Goal: Register for event/course

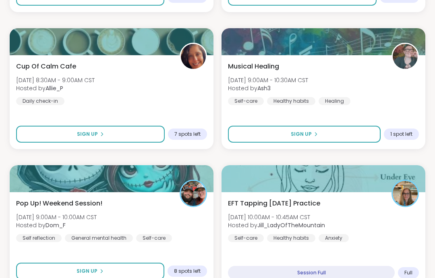
scroll to position [666, 0]
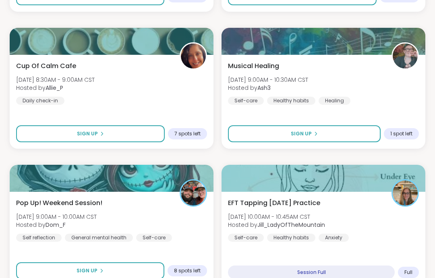
click at [150, 277] on button "Sign Up" at bounding box center [90, 270] width 148 height 17
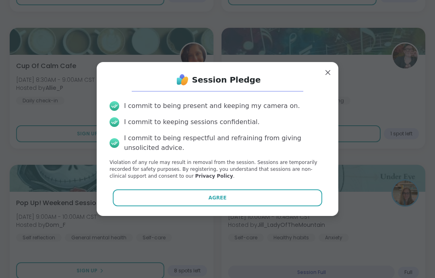
click at [251, 206] on button "Agree" at bounding box center [218, 197] width 210 height 17
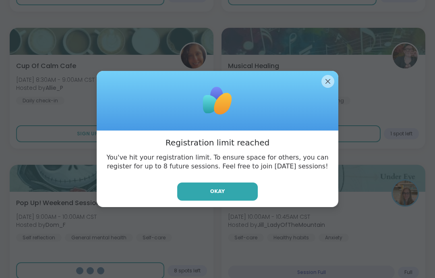
click at [271, 200] on div "Okay" at bounding box center [217, 191] width 229 height 18
click at [252, 200] on button "Okay" at bounding box center [217, 191] width 81 height 18
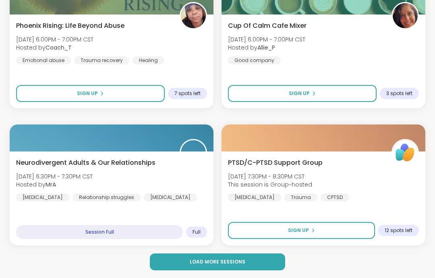
scroll to position [2316, 0]
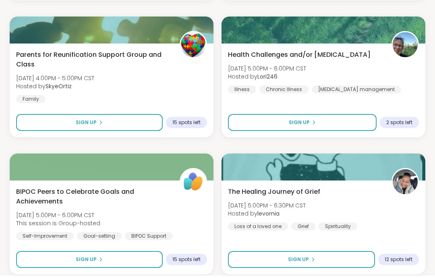
scroll to position [4781, 0]
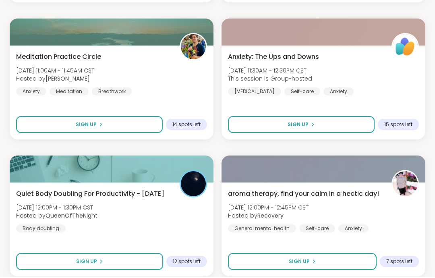
scroll to position [7244, 0]
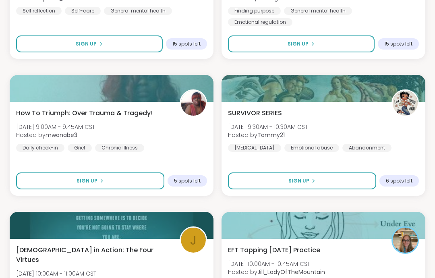
scroll to position [9708, 0]
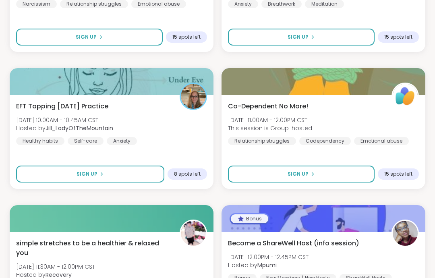
scroll to position [12172, 0]
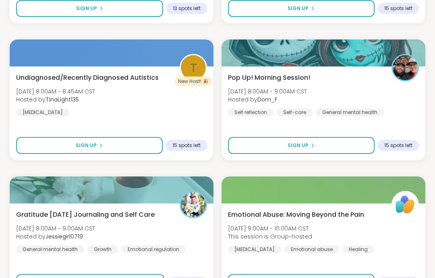
scroll to position [14636, 0]
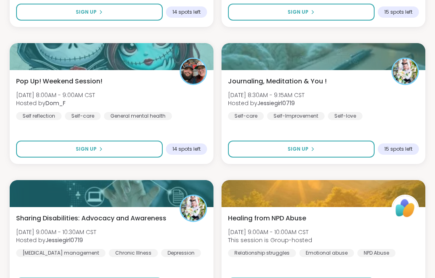
scroll to position [17100, 0]
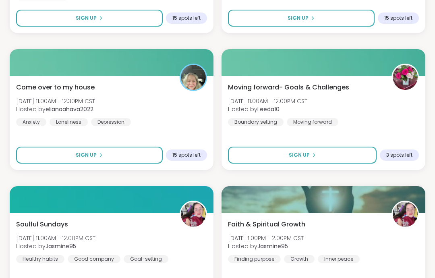
scroll to position [19596, 0]
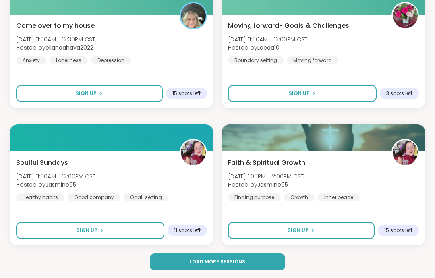
click at [269, 258] on button "Load more sessions" at bounding box center [217, 261] width 135 height 17
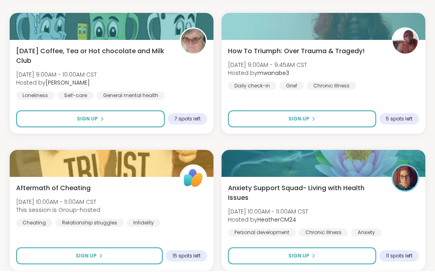
scroll to position [22060, 0]
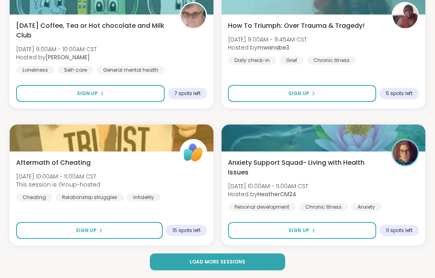
click at [275, 262] on button "Load more sessions" at bounding box center [217, 261] width 135 height 17
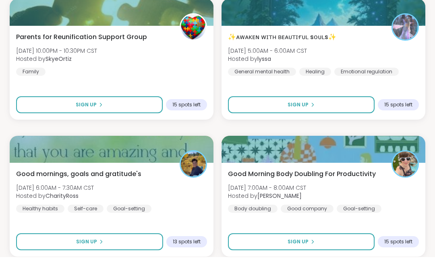
scroll to position [24524, 0]
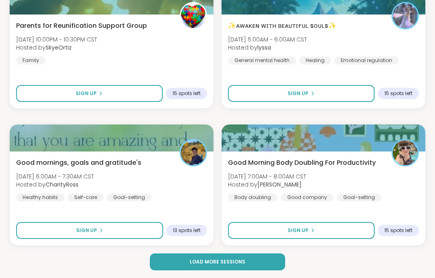
click at [267, 256] on button "Load more sessions" at bounding box center [217, 261] width 135 height 17
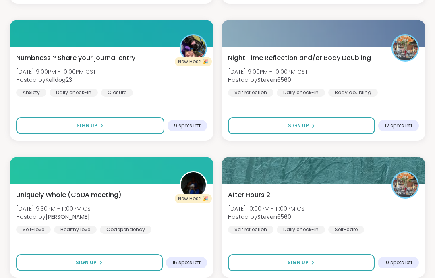
scroll to position [26955, 0]
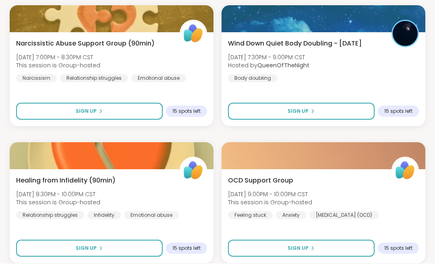
scroll to position [29452, 0]
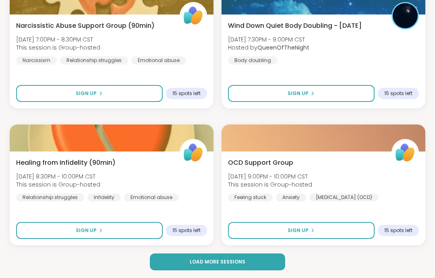
click at [276, 264] on button "Load more sessions" at bounding box center [217, 261] width 135 height 17
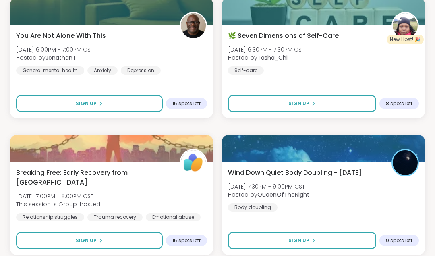
scroll to position [31916, 0]
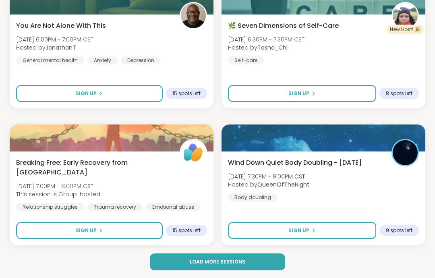
click at [268, 269] on button "Load more sessions" at bounding box center [217, 261] width 135 height 17
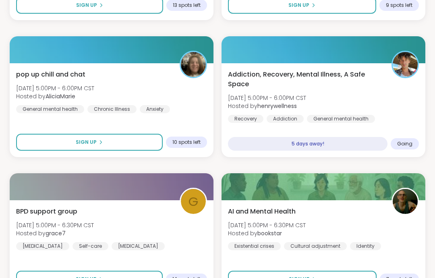
scroll to position [15689, 0]
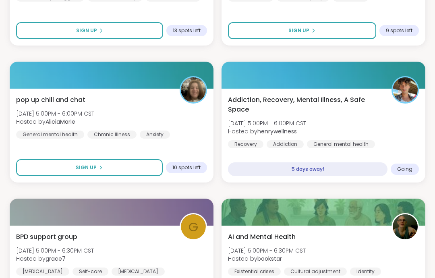
click at [403, 139] on div "Addiction, Recovery, Mental Illness, A Safe Space Fri, Sep 12 | 5:00PM - 6:00PM…" at bounding box center [323, 121] width 191 height 53
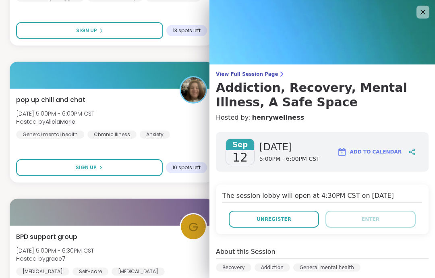
scroll to position [0, 0]
click at [305, 219] on button "Unregister" at bounding box center [274, 219] width 90 height 17
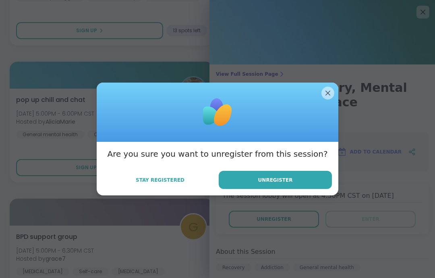
click at [321, 177] on button "Unregister" at bounding box center [275, 180] width 113 height 18
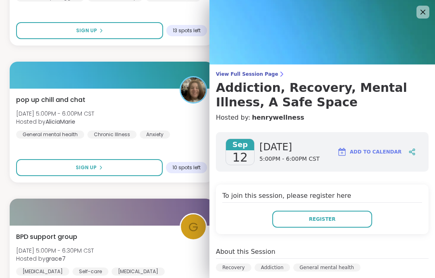
click at [421, 12] on icon at bounding box center [423, 12] width 10 height 10
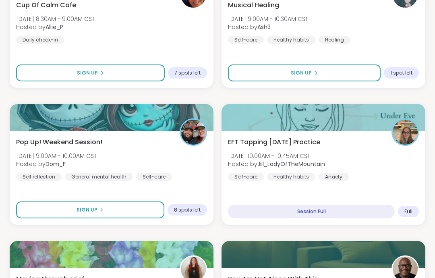
scroll to position [731, 0]
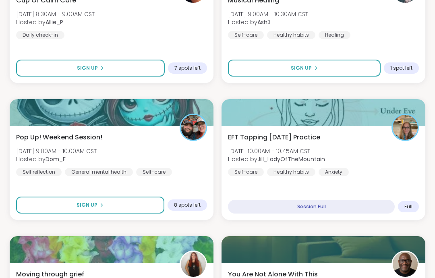
click at [161, 200] on button "Sign Up" at bounding box center [90, 205] width 148 height 17
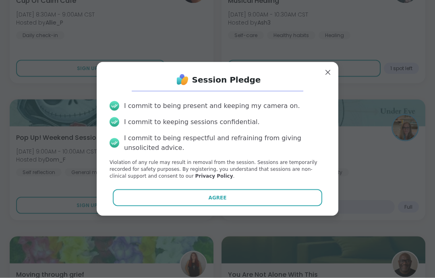
scroll to position [732, 0]
click at [154, 206] on button "Agree" at bounding box center [218, 197] width 210 height 17
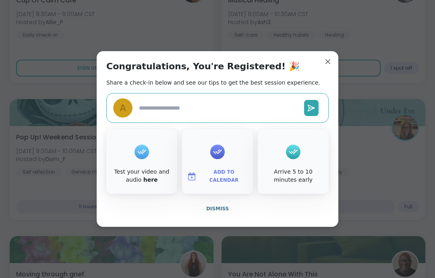
click at [293, 217] on button "Dismiss" at bounding box center [217, 208] width 222 height 17
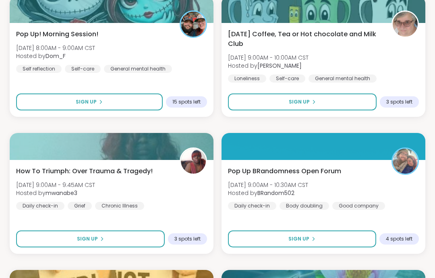
scroll to position [3468, 0]
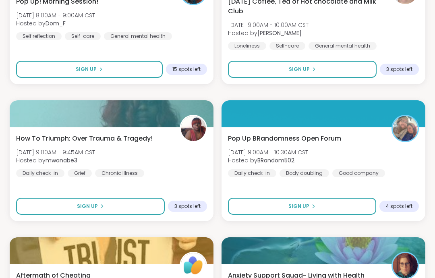
click at [364, 209] on button "Sign Up" at bounding box center [302, 206] width 148 height 17
click at [373, 213] on button "Sign Up" at bounding box center [302, 206] width 148 height 17
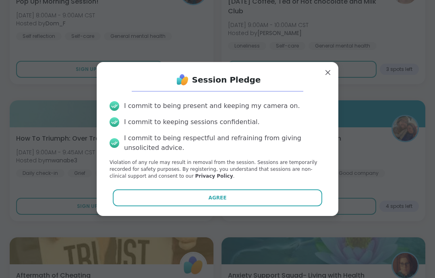
click at [302, 206] on button "Agree" at bounding box center [218, 197] width 210 height 17
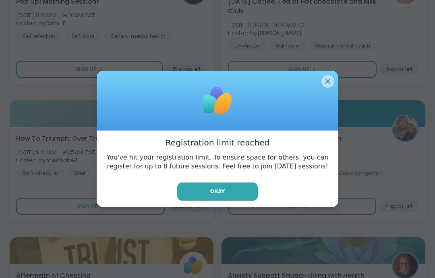
click at [337, 107] on div at bounding box center [218, 101] width 242 height 60
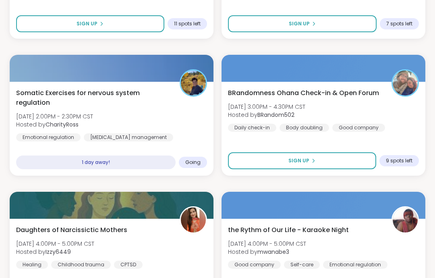
scroll to position [4474, 0]
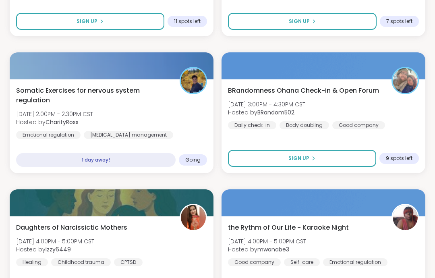
click at [163, 136] on div "Emotional regulation Chronic pain management Breathwork" at bounding box center [111, 140] width 191 height 19
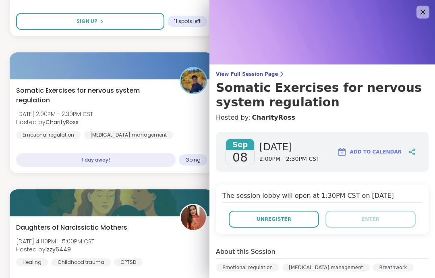
scroll to position [0, 0]
click at [424, 21] on img at bounding box center [321, 32] width 225 height 64
click at [424, 14] on icon at bounding box center [423, 12] width 10 height 10
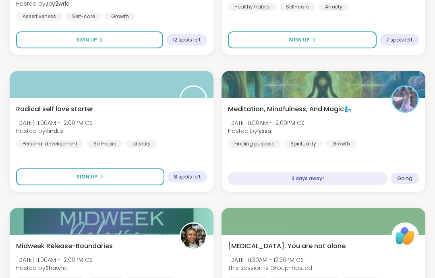
scroll to position [9931, 0]
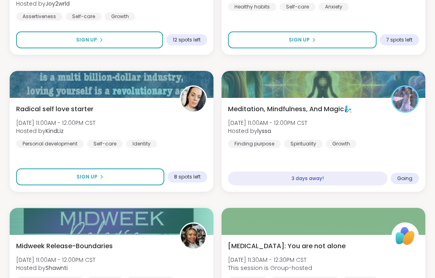
click at [407, 160] on div "Meditation, Mindfulness, And Magic🧞‍♂️ Wed, Sep 10 | 11:00AM - 12:00PM CST Host…" at bounding box center [323, 145] width 204 height 94
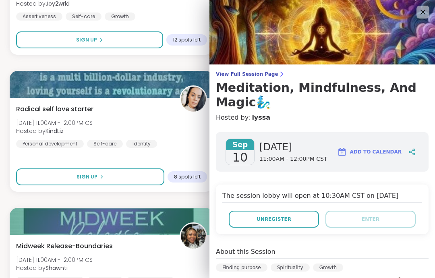
scroll to position [0, 0]
click at [418, 21] on img at bounding box center [321, 32] width 225 height 64
click at [418, 11] on icon at bounding box center [423, 12] width 10 height 10
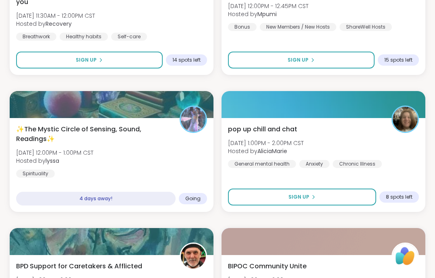
scroll to position [12370, 0]
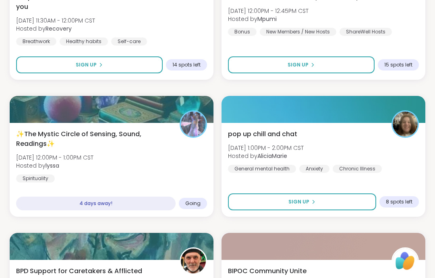
click at [170, 185] on div "✨The Mystic Circle of Sensing, Sound, Readings✨ Thu, Sep 11 | 12:00PM - 1:00PM …" at bounding box center [112, 170] width 204 height 94
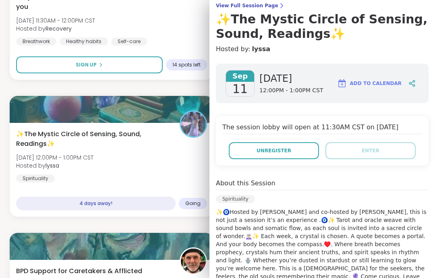
scroll to position [66, 0]
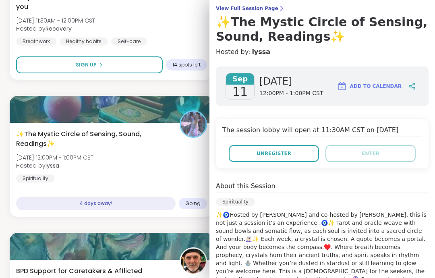
click at [303, 159] on button "Unregister" at bounding box center [274, 153] width 90 height 17
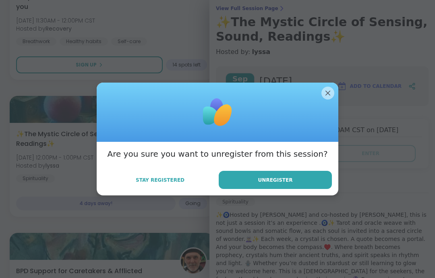
click at [320, 185] on button "Unregister" at bounding box center [275, 180] width 113 height 18
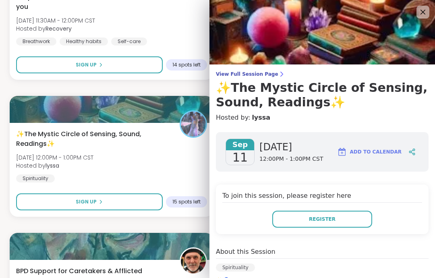
scroll to position [0, 0]
click at [421, 12] on icon at bounding box center [423, 12] width 10 height 10
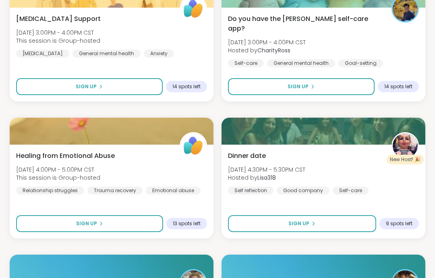
scroll to position [15436, 0]
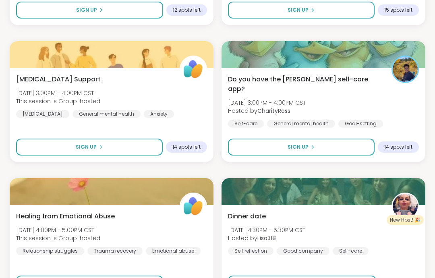
click at [399, 93] on div "Do you have the Finch self-care app? Fri, Sep 12 | 3:00PM - 4:00PM CST Hosted b…" at bounding box center [323, 100] width 191 height 53
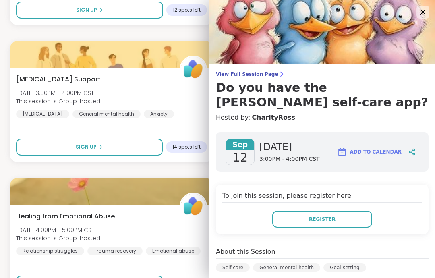
scroll to position [0, 0]
click at [432, 9] on img at bounding box center [321, 32] width 225 height 64
click at [429, 15] on img at bounding box center [321, 32] width 225 height 64
click at [432, 11] on img at bounding box center [321, 32] width 225 height 64
click at [413, 153] on icon at bounding box center [414, 154] width 2 height 2
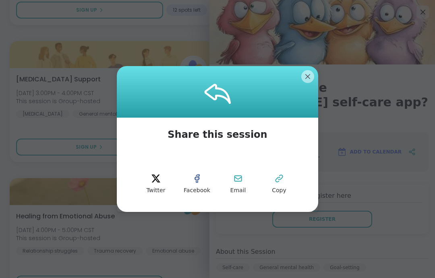
click at [309, 87] on div at bounding box center [217, 92] width 201 height 52
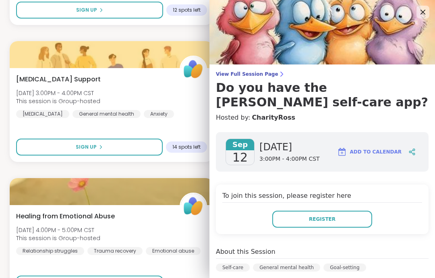
click at [386, 148] on span "Add to Calendar" at bounding box center [376, 151] width 52 height 7
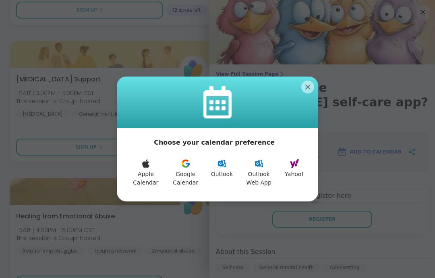
click at [190, 176] on button "Google Calendar" at bounding box center [185, 173] width 41 height 38
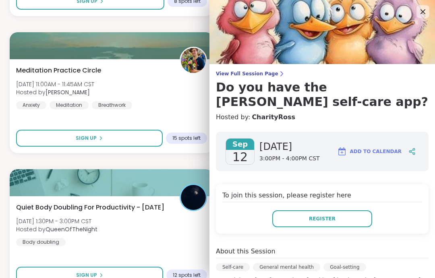
scroll to position [15156, 0]
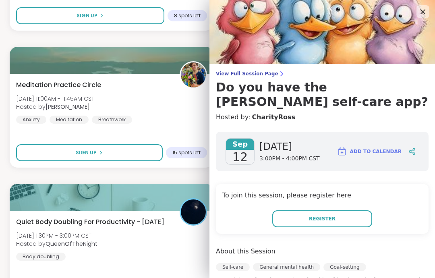
click at [408, 16] on img at bounding box center [321, 32] width 225 height 64
click at [423, 17] on icon at bounding box center [423, 12] width 10 height 10
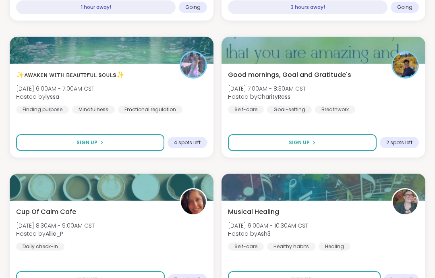
scroll to position [520, 0]
click at [186, 225] on div "Cup Of Calm Cafe Sun, Sep 07 | 8:30AM - 9:00AM CST Hosted by Allie_P Daily chec…" at bounding box center [111, 228] width 191 height 43
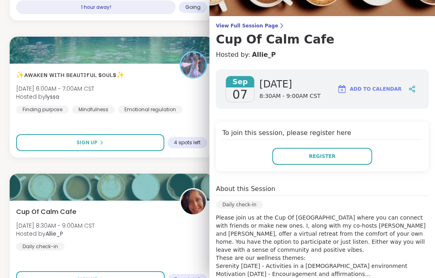
scroll to position [35, 0]
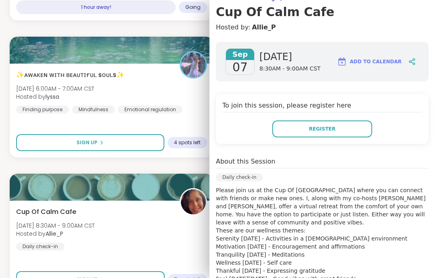
scroll to position [76, 0]
click at [349, 127] on button "Register" at bounding box center [322, 128] width 100 height 17
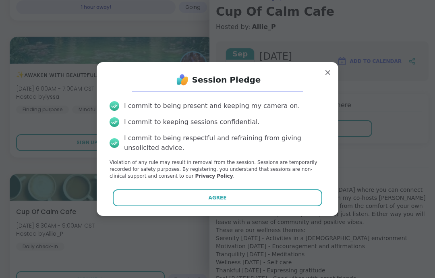
click at [298, 206] on button "Agree" at bounding box center [218, 197] width 210 height 17
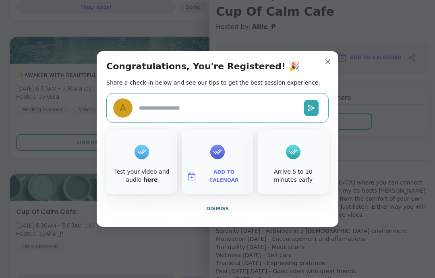
type textarea "*"
click at [262, 217] on button "Dismiss" at bounding box center [217, 208] width 222 height 17
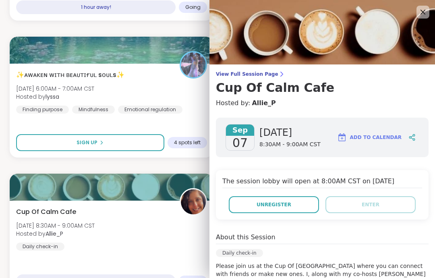
scroll to position [0, 0]
click at [419, 14] on icon at bounding box center [423, 12] width 10 height 10
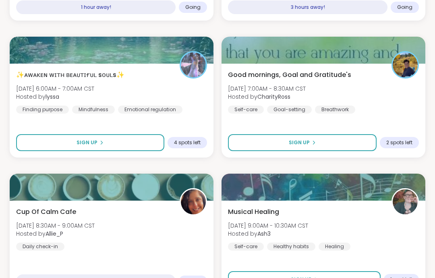
click at [373, 217] on div "Musical Healing Sun, Sep 07 | 9:00AM - 10:30AM CST Hosted by Ash3 Self-care Hea…" at bounding box center [323, 228] width 191 height 43
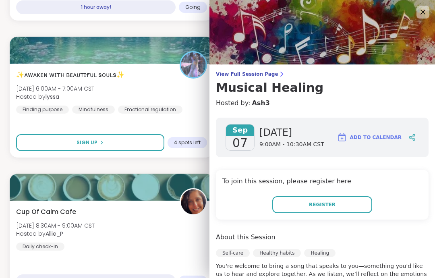
click at [420, 12] on icon at bounding box center [423, 12] width 10 height 10
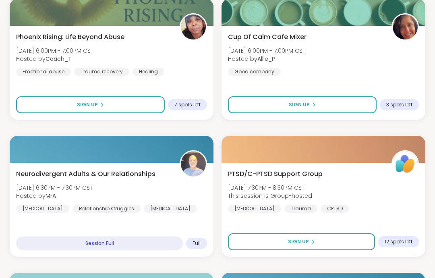
scroll to position [2324, 0]
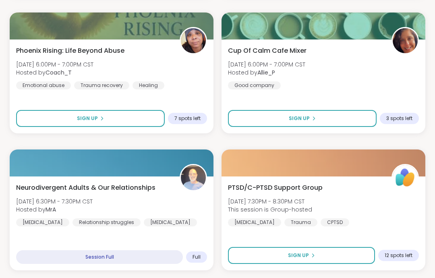
click at [381, 82] on div "Cup Of Calm Cafe Mixer Sun, Sep 07 | 6:00PM - 7:00PM CST Hosted by Allie_P Good…" at bounding box center [323, 67] width 191 height 43
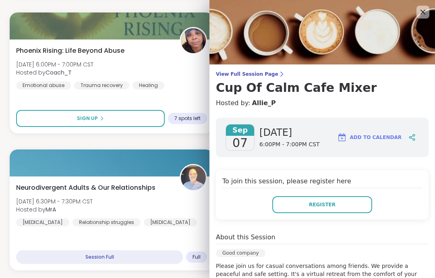
scroll to position [0, 0]
click at [416, 21] on img at bounding box center [321, 32] width 225 height 64
click at [422, 12] on icon at bounding box center [423, 12] width 10 height 10
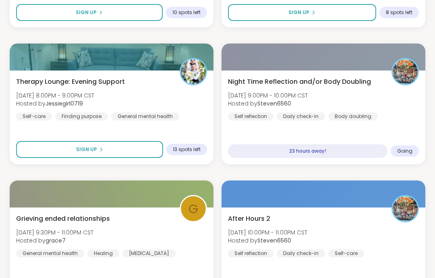
scroll to position [2706, 0]
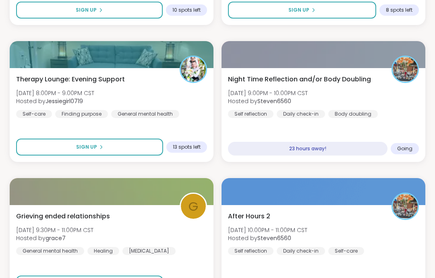
click at [368, 99] on div "Night Time Reflection and/or Body Doubling Sun, Sep 07 | 9:00PM - 10:00PM CST H…" at bounding box center [323, 95] width 191 height 43
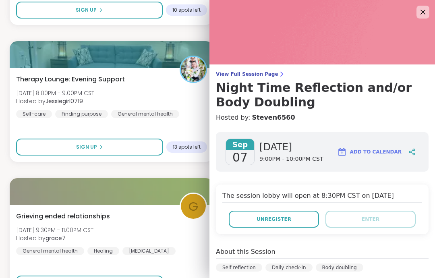
scroll to position [0, 0]
click at [422, 11] on icon at bounding box center [422, 12] width 5 height 5
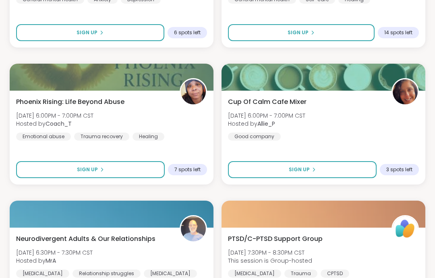
scroll to position [2273, 0]
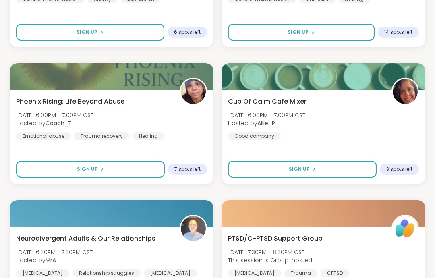
click at [339, 182] on div "Cup Of Calm Cafe Mixer Sun, Sep 07 | 6:00PM - 7:00PM CST Hosted by Allie_P Good…" at bounding box center [323, 137] width 204 height 94
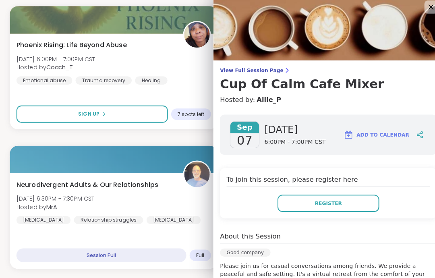
scroll to position [0, 0]
click at [418, 7] on icon at bounding box center [423, 12] width 10 height 10
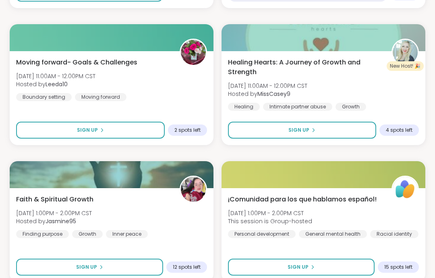
scroll to position [1216, 0]
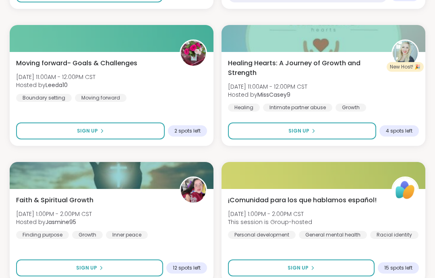
click at [200, 213] on div "Faith & Spiritual Growth Sun, Sep 07 | 1:00PM - 2:00PM CST Hosted by Jasmine95 …" at bounding box center [111, 216] width 191 height 43
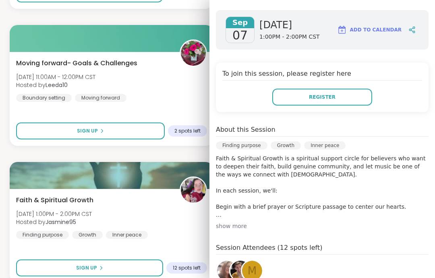
scroll to position [115, 0]
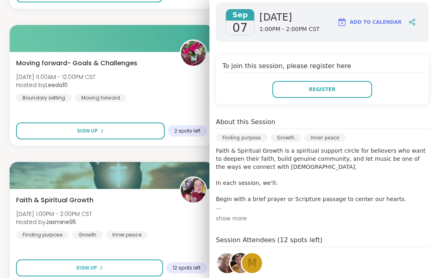
click at [342, 217] on div "show more" at bounding box center [322, 218] width 213 height 8
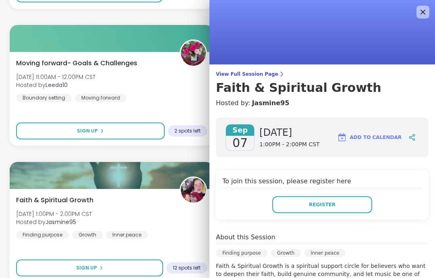
scroll to position [0, 0]
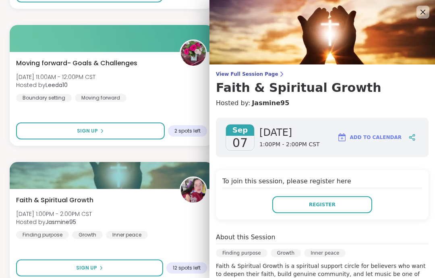
click at [410, 18] on img at bounding box center [321, 32] width 225 height 64
click at [420, 12] on icon at bounding box center [423, 12] width 10 height 10
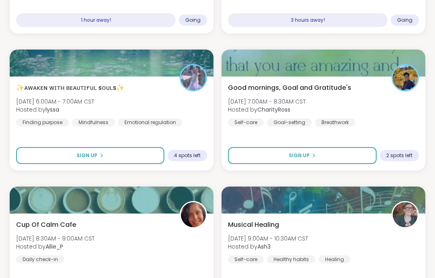
scroll to position [533, 0]
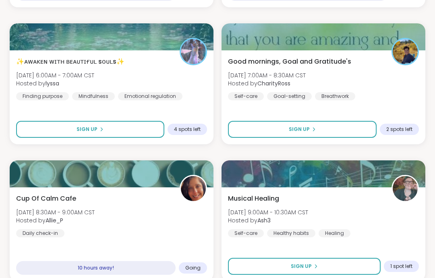
click at [363, 136] on button "Sign Up" at bounding box center [302, 129] width 149 height 17
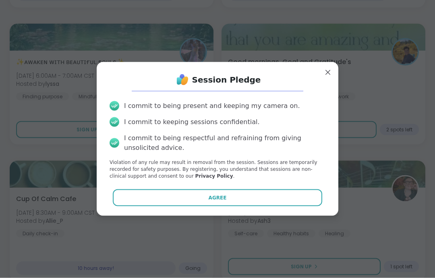
scroll to position [533, 0]
click at [304, 206] on button "Agree" at bounding box center [218, 197] width 210 height 17
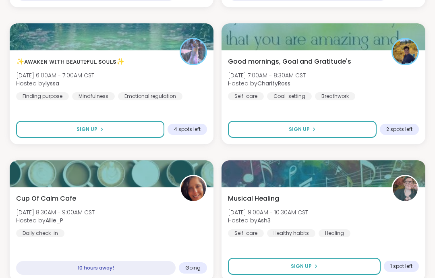
click at [339, 95] on div "Breathwork" at bounding box center [335, 96] width 40 height 8
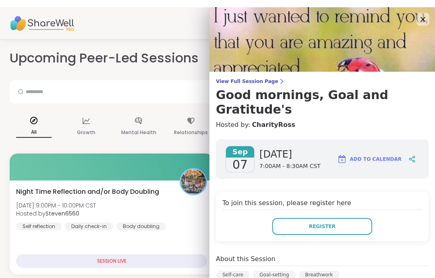
scroll to position [0, 0]
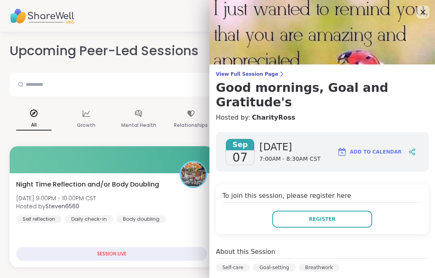
click at [429, 14] on img at bounding box center [321, 32] width 225 height 64
click at [430, 16] on img at bounding box center [321, 32] width 225 height 64
click at [432, 9] on img at bounding box center [321, 32] width 225 height 64
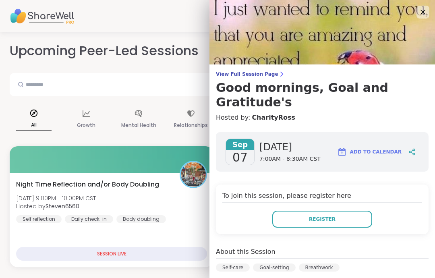
click at [432, 20] on img at bounding box center [321, 32] width 225 height 64
click at [422, 13] on icon at bounding box center [423, 12] width 10 height 10
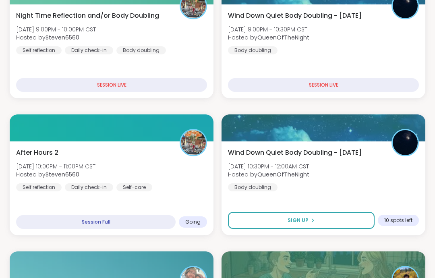
scroll to position [168, 0]
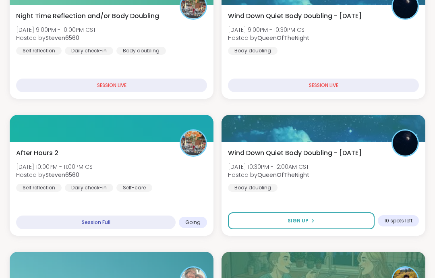
click at [161, 156] on div "After Hours 2 Sat, Sep 06 | 10:00PM - 11:00PM CST Hosted by Steven6560 Self ref…" at bounding box center [111, 169] width 191 height 43
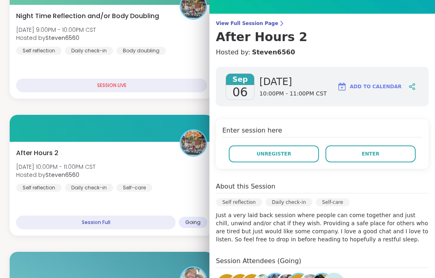
scroll to position [51, 0]
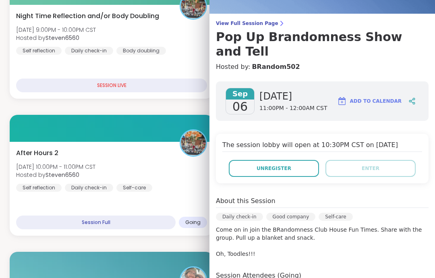
click at [165, 185] on div "After Hours 2 Sat, Sep 06 | 10:00PM - 11:00PM CST Hosted by Steven6560 Self ref…" at bounding box center [111, 169] width 191 height 43
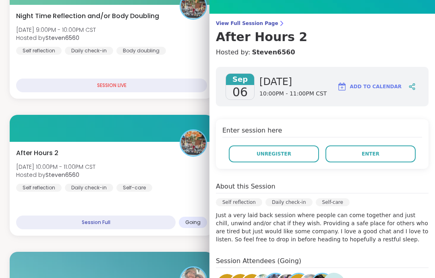
click at [410, 159] on button "Enter" at bounding box center [370, 153] width 90 height 17
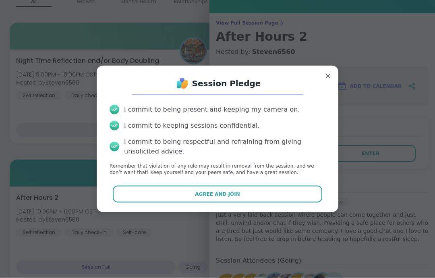
click at [321, 192] on button "Agree and Join" at bounding box center [218, 194] width 210 height 17
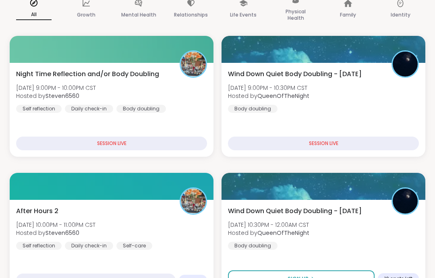
scroll to position [107, 0]
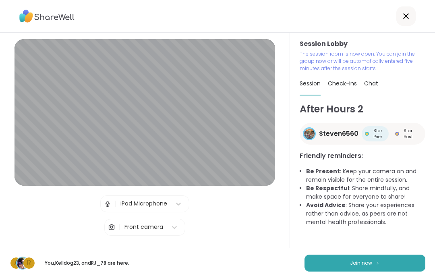
click at [393, 255] on button "Join now" at bounding box center [364, 262] width 121 height 17
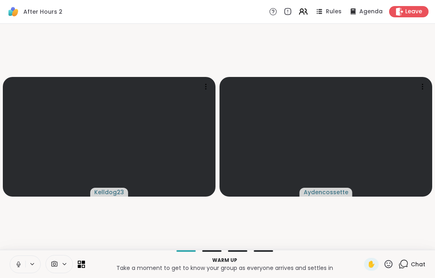
click at [17, 258] on button at bounding box center [17, 264] width 15 height 17
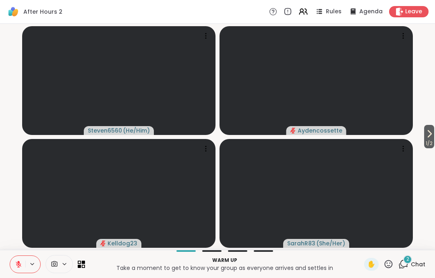
click at [416, 267] on span "Chat" at bounding box center [418, 264] width 14 height 8
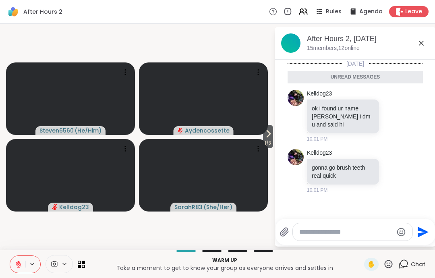
click at [415, 53] on div "After Hours 2, Sep 07 15 members, 12 online" at bounding box center [355, 43] width 161 height 33
click at [409, 43] on div "After Hours 2, Sep 07" at bounding box center [368, 39] width 122 height 10
click at [432, 42] on div "After Hours 2, Sep 07 15 members, 12 online" at bounding box center [355, 43] width 161 height 33
click at [431, 55] on div "After Hours 2, Sep 07 15 members, 12 online" at bounding box center [355, 43] width 161 height 33
click at [414, 44] on div "After Hours 2, Sep 07 15 members, 12 online" at bounding box center [368, 43] width 122 height 18
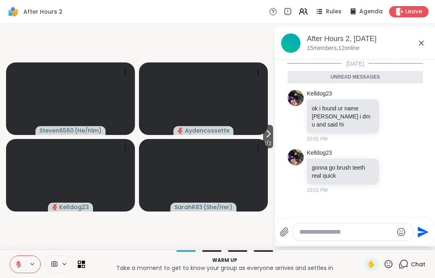
click at [418, 47] on icon at bounding box center [421, 43] width 10 height 10
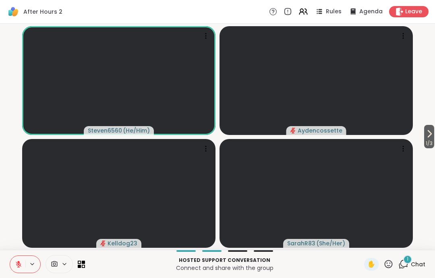
click at [18, 262] on icon at bounding box center [18, 261] width 2 height 3
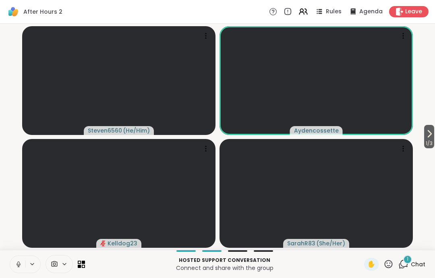
click at [13, 262] on button at bounding box center [17, 264] width 15 height 17
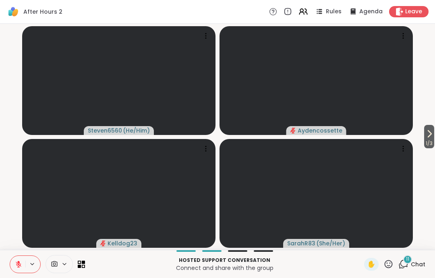
click at [16, 272] on button at bounding box center [17, 264] width 15 height 17
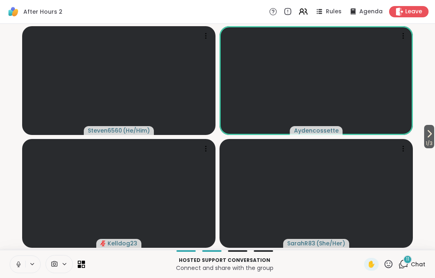
click at [16, 266] on icon at bounding box center [18, 263] width 7 height 7
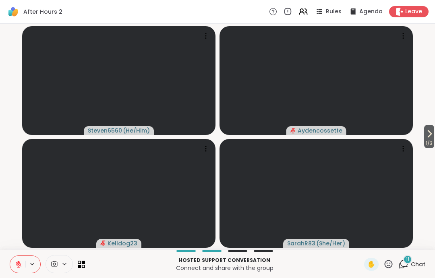
click at [14, 263] on button at bounding box center [17, 264] width 15 height 17
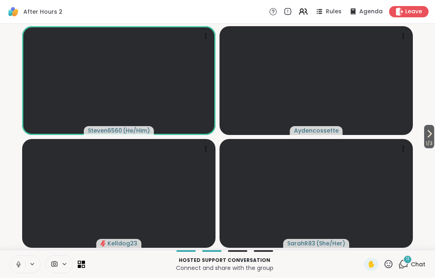
click at [10, 274] on div "Hosted support conversation Connect and share with the group ✋ 11 Chat" at bounding box center [217, 264] width 435 height 28
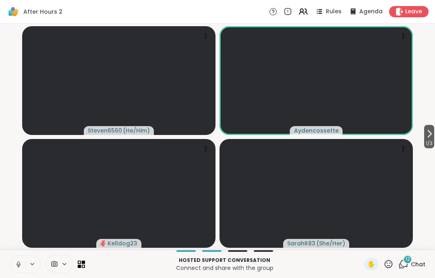
click at [17, 261] on icon at bounding box center [18, 263] width 7 height 7
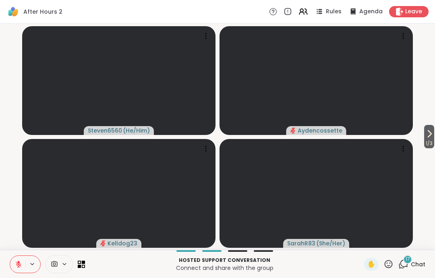
click at [14, 259] on button at bounding box center [17, 264] width 15 height 17
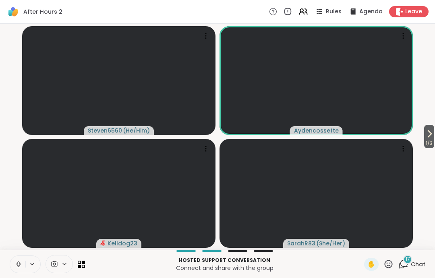
click at [15, 271] on button at bounding box center [17, 264] width 15 height 17
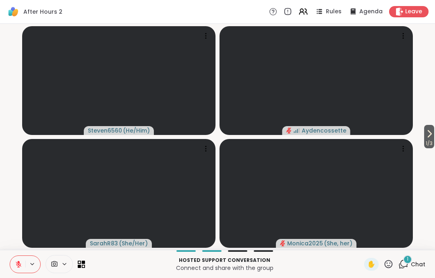
click at [21, 260] on button at bounding box center [17, 264] width 15 height 17
click at [16, 267] on icon at bounding box center [18, 263] width 7 height 7
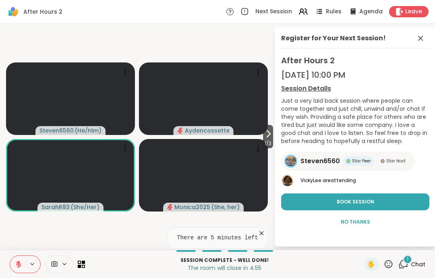
click at [417, 38] on icon at bounding box center [420, 38] width 10 height 10
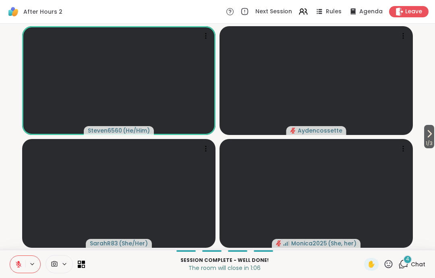
click at [423, 262] on span "Chat" at bounding box center [418, 264] width 14 height 8
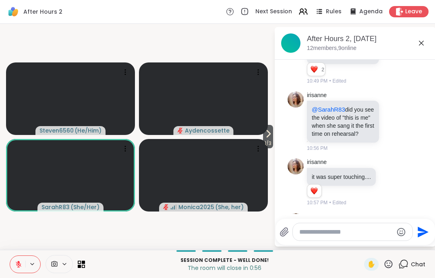
scroll to position [1564, 0]
click at [423, 43] on icon at bounding box center [421, 43] width 10 height 10
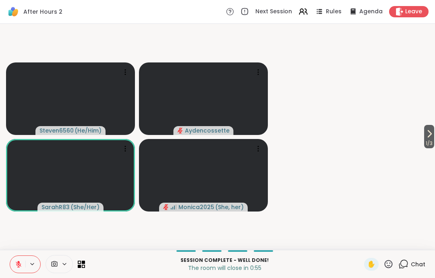
click at [417, 40] on video-player-container "1 / 3 Steven6560 ( He/Him ) Aydencossette SarahR83 ( She/Her ) Monica2025 ( She…" at bounding box center [217, 136] width 425 height 219
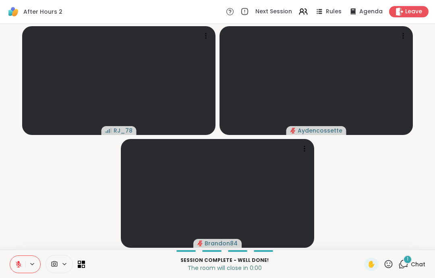
click at [415, 7] on div "Leave" at bounding box center [408, 11] width 39 height 11
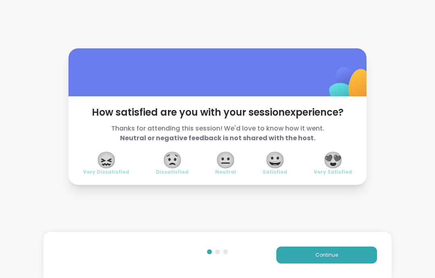
click at [345, 162] on div "😍 Very Satisfied" at bounding box center [333, 164] width 38 height 23
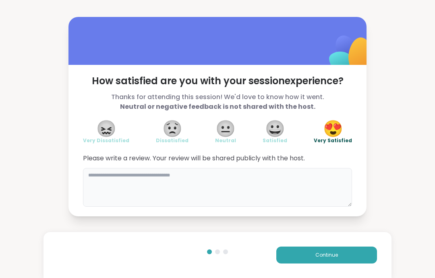
click at [114, 183] on textarea at bounding box center [217, 187] width 269 height 39
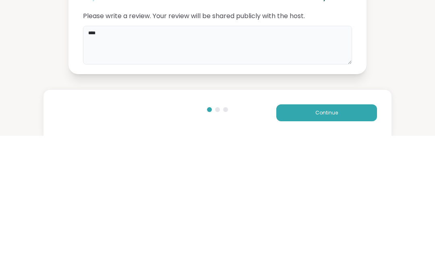
type textarea "***"
click at [17, 74] on div "How satisfied are you with your session experience? Thanks for attending this s…" at bounding box center [217, 116] width 435 height 233
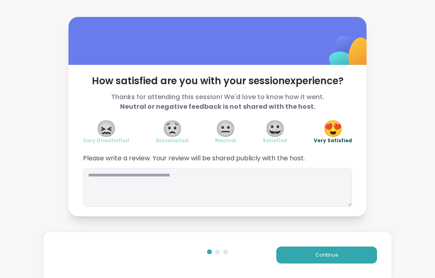
click at [337, 251] on button "Continue" at bounding box center [326, 254] width 101 height 17
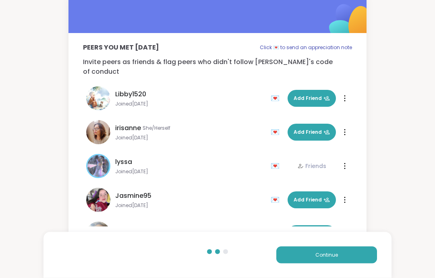
scroll to position [15, 0]
click at [319, 128] on span "Add Friend" at bounding box center [311, 131] width 36 height 7
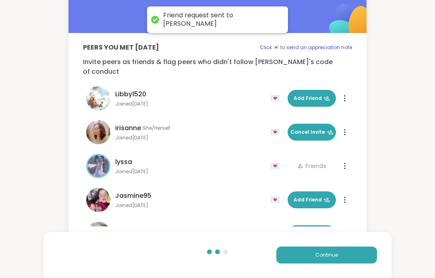
scroll to position [31, 0]
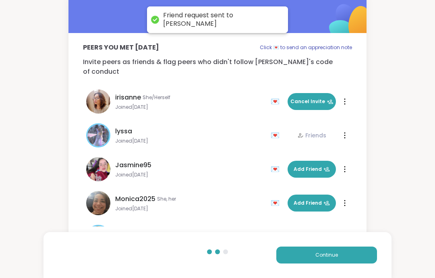
click at [316, 165] on span "Add Friend" at bounding box center [311, 168] width 36 height 7
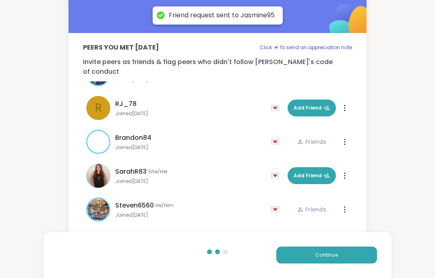
scroll to position [227, 0]
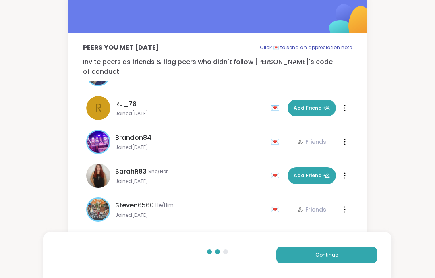
click at [304, 263] on button "Continue" at bounding box center [326, 254] width 101 height 17
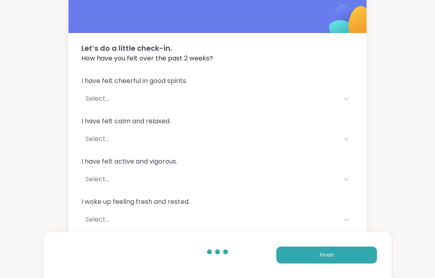
click at [316, 262] on button "Finish" at bounding box center [326, 254] width 101 height 17
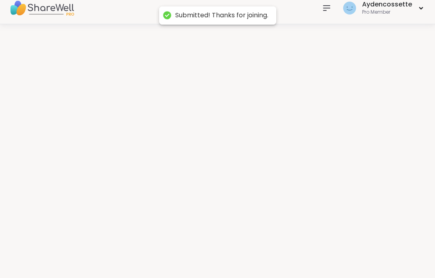
scroll to position [8, 0]
click at [319, 257] on div at bounding box center [217, 147] width 435 height 246
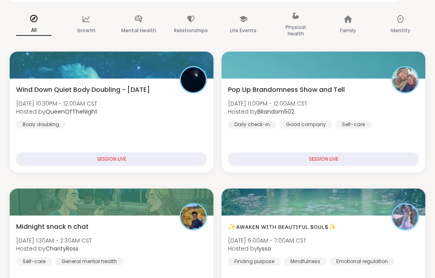
scroll to position [95, 0]
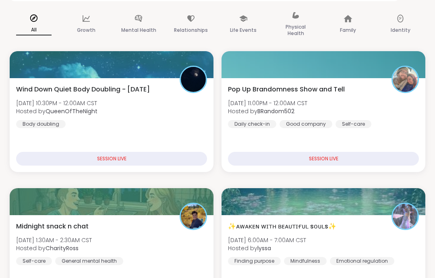
click at [358, 121] on div "Self-care" at bounding box center [353, 124] width 36 height 8
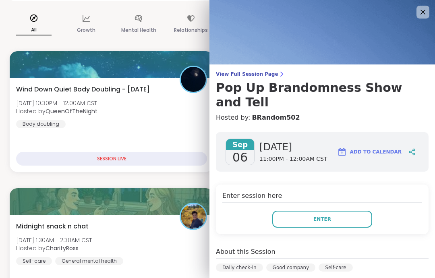
click at [346, 211] on button "Enter" at bounding box center [322, 219] width 100 height 17
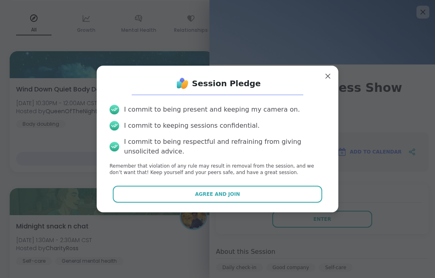
click at [312, 203] on button "Agree and Join" at bounding box center [218, 194] width 210 height 17
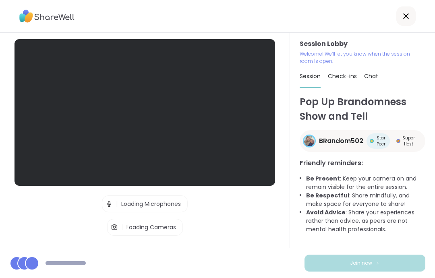
scroll to position [32, 0]
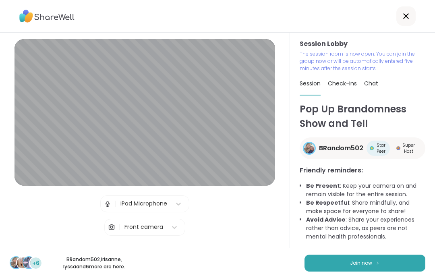
click at [380, 255] on button "Join now" at bounding box center [364, 262] width 121 height 17
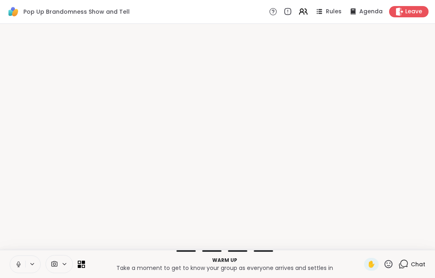
scroll to position [0, 0]
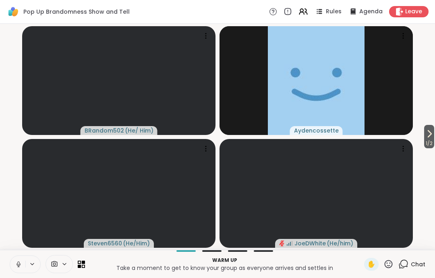
click at [17, 263] on icon at bounding box center [18, 263] width 7 height 7
click at [22, 263] on button at bounding box center [17, 264] width 15 height 17
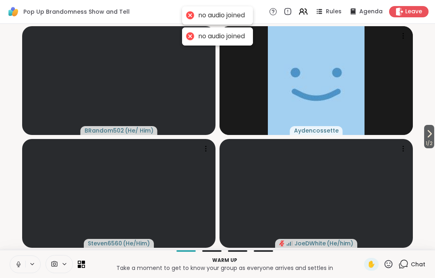
click at [20, 262] on icon at bounding box center [18, 263] width 7 height 7
click at [22, 262] on button at bounding box center [17, 264] width 15 height 17
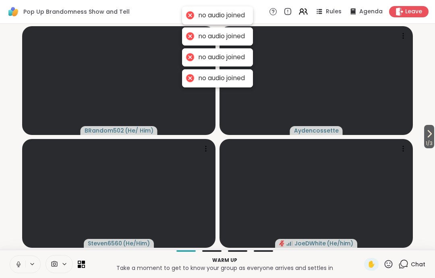
click at [22, 262] on button at bounding box center [17, 264] width 15 height 17
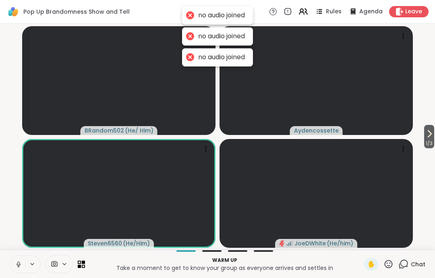
click at [24, 261] on button at bounding box center [17, 264] width 15 height 17
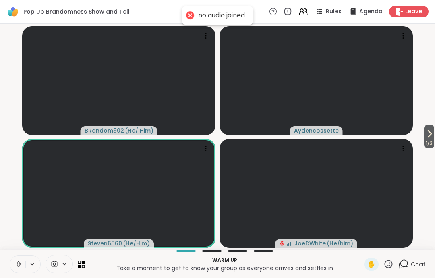
click at [19, 261] on icon at bounding box center [18, 263] width 7 height 7
click at [22, 265] on icon at bounding box center [18, 263] width 7 height 7
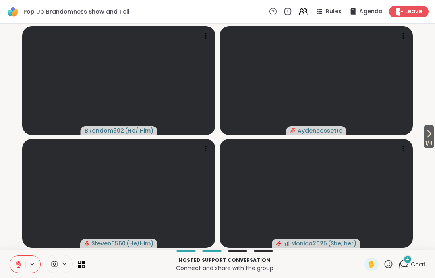
click at [15, 252] on div "Hosted support conversation Connect and share with the group ✋ 4 Chat" at bounding box center [217, 264] width 435 height 28
click at [17, 271] on button at bounding box center [17, 264] width 15 height 17
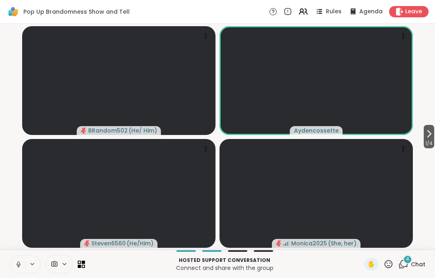
click at [20, 261] on icon at bounding box center [18, 263] width 7 height 7
click at [20, 271] on button at bounding box center [17, 264] width 15 height 17
click at [17, 265] on icon at bounding box center [19, 264] width 4 height 2
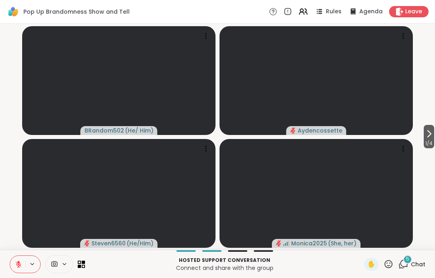
click at [18, 265] on icon at bounding box center [18, 263] width 7 height 7
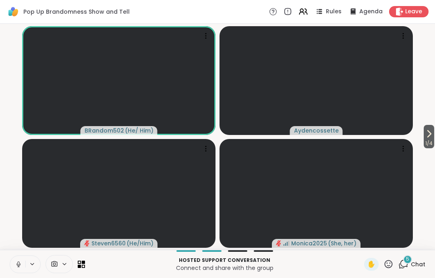
click at [20, 271] on button at bounding box center [17, 264] width 15 height 17
